Goal: Transaction & Acquisition: Purchase product/service

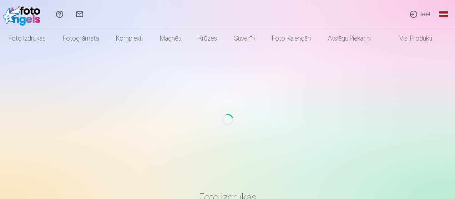
click at [423, 14] on link "Ieiet" at bounding box center [419, 14] width 33 height 29
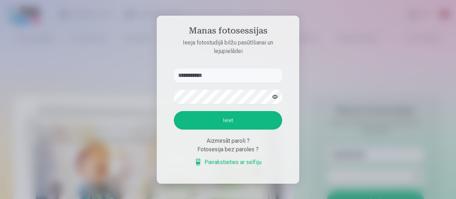
type input "**********"
click at [220, 122] on button "Ieiet" at bounding box center [228, 120] width 108 height 19
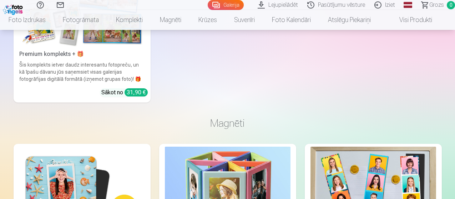
scroll to position [4386, 0]
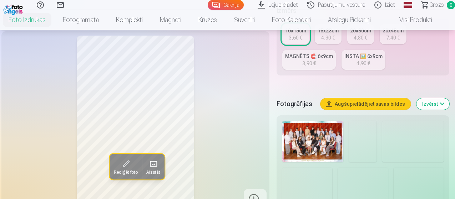
scroll to position [143, 0]
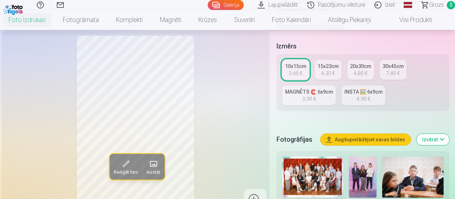
click at [225, 138] on div "Rediģēt foto Aizstāt" at bounding box center [135, 123] width 259 height 175
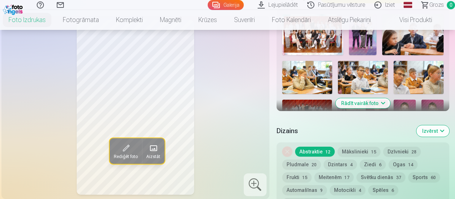
scroll to position [214, 0]
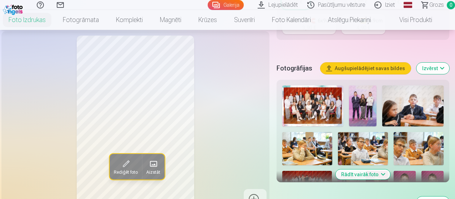
click at [422, 106] on img at bounding box center [412, 106] width 61 height 41
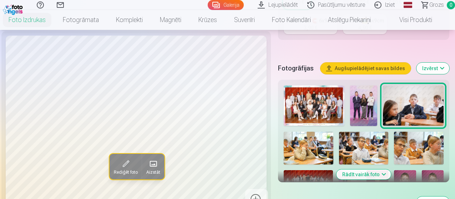
click at [296, 147] on img at bounding box center [308, 148] width 50 height 33
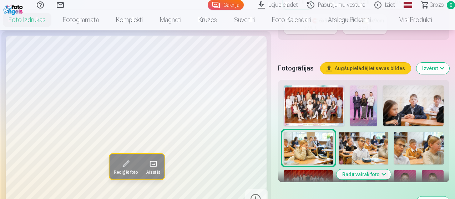
click at [374, 150] on img at bounding box center [364, 148] width 50 height 33
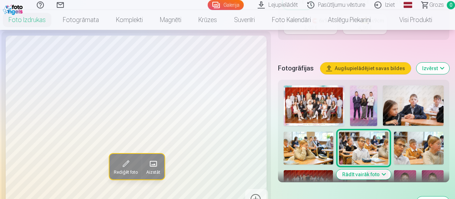
click at [437, 139] on img at bounding box center [419, 148] width 50 height 33
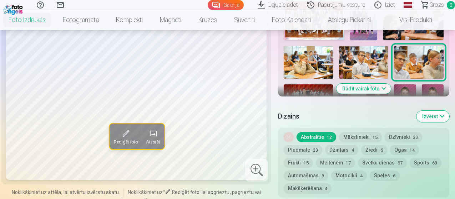
scroll to position [321, 0]
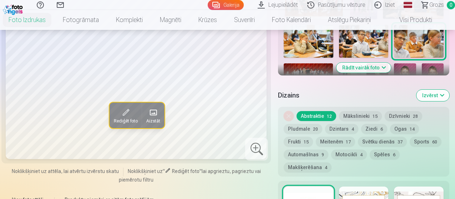
click at [148, 107] on span at bounding box center [153, 112] width 11 height 11
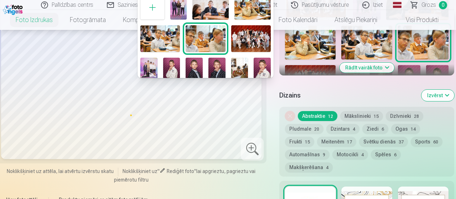
click at [250, 126] on div at bounding box center [228, 99] width 456 height 199
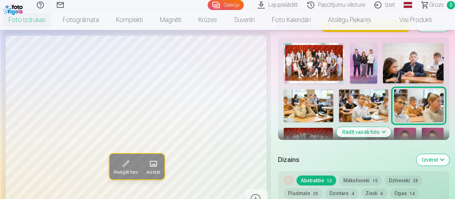
scroll to position [250, 0]
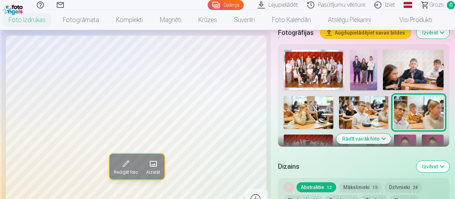
click at [449, 161] on button "Izvērst" at bounding box center [432, 166] width 33 height 11
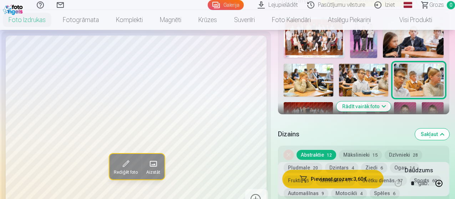
scroll to position [285, 0]
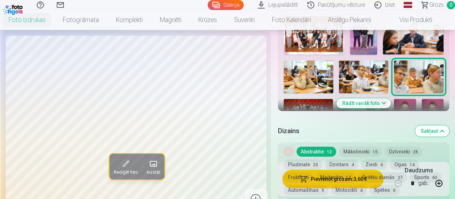
click at [448, 126] on button "Sakļaut" at bounding box center [432, 131] width 34 height 11
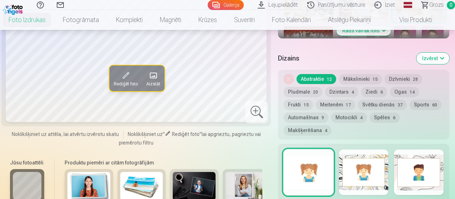
scroll to position [251, 0]
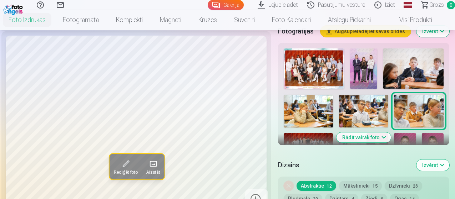
click at [312, 99] on img at bounding box center [308, 111] width 50 height 33
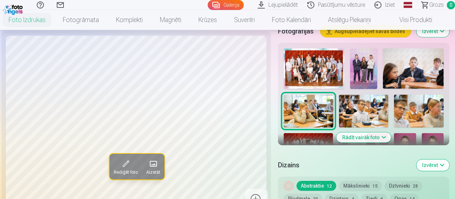
click at [368, 107] on img at bounding box center [364, 111] width 50 height 33
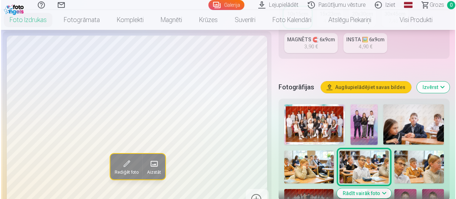
scroll to position [231, 0]
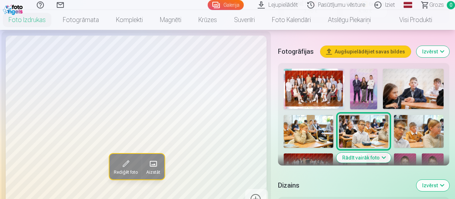
click at [301, 154] on img at bounding box center [307, 170] width 49 height 33
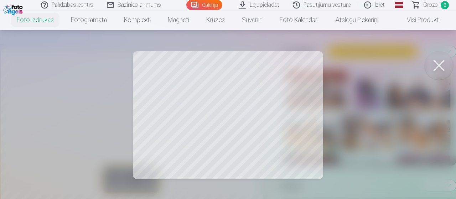
click at [219, 142] on div at bounding box center [228, 99] width 456 height 199
